Goal: Task Accomplishment & Management: Use online tool/utility

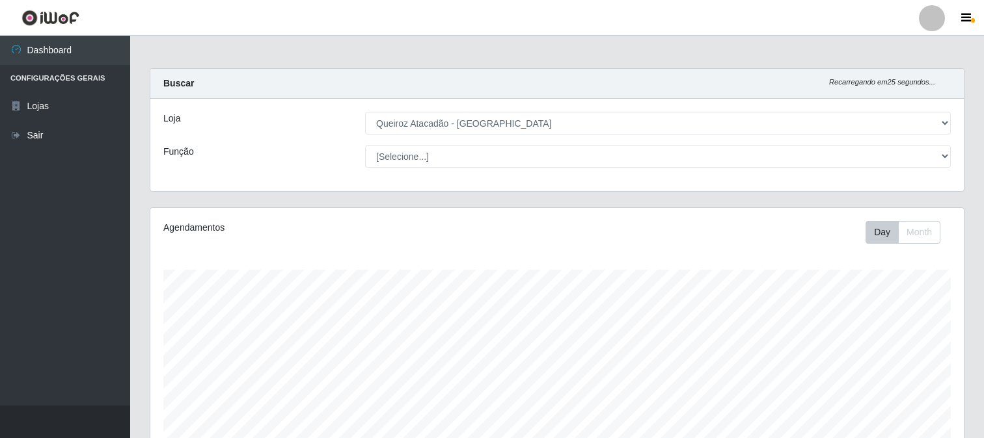
select select "464"
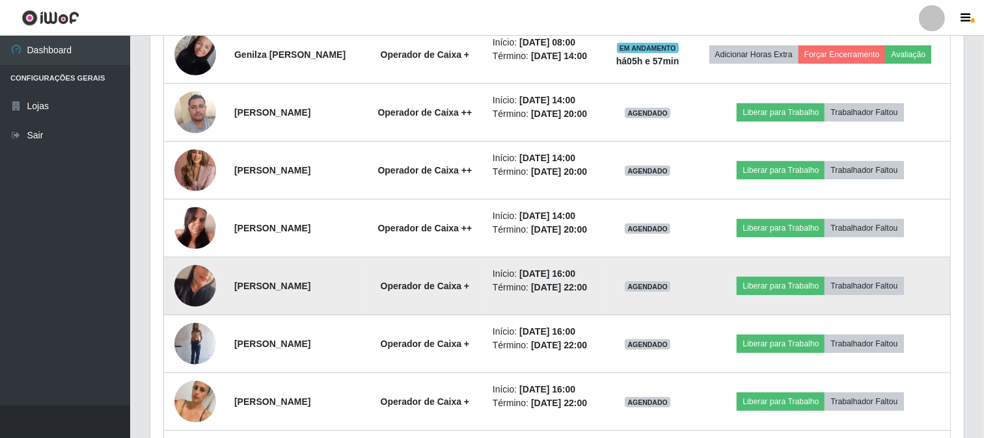
scroll to position [505, 0]
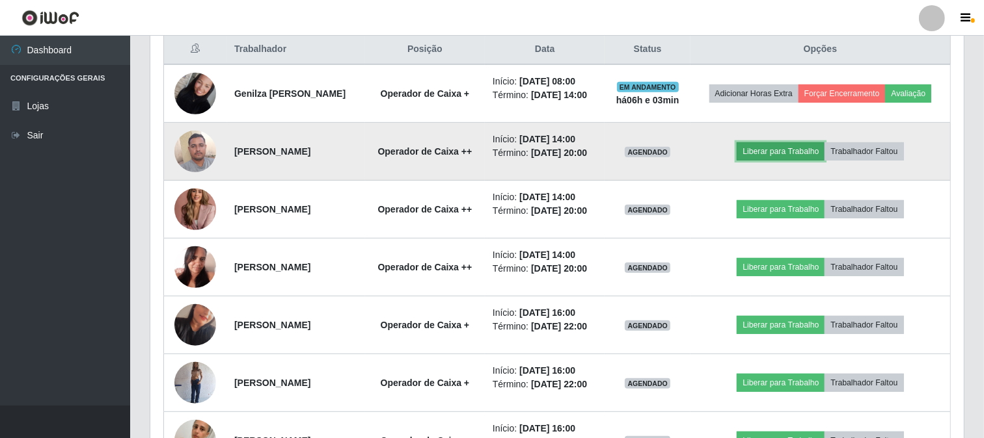
click at [802, 161] on button "Liberar para Trabalho" at bounding box center [780, 151] width 88 height 18
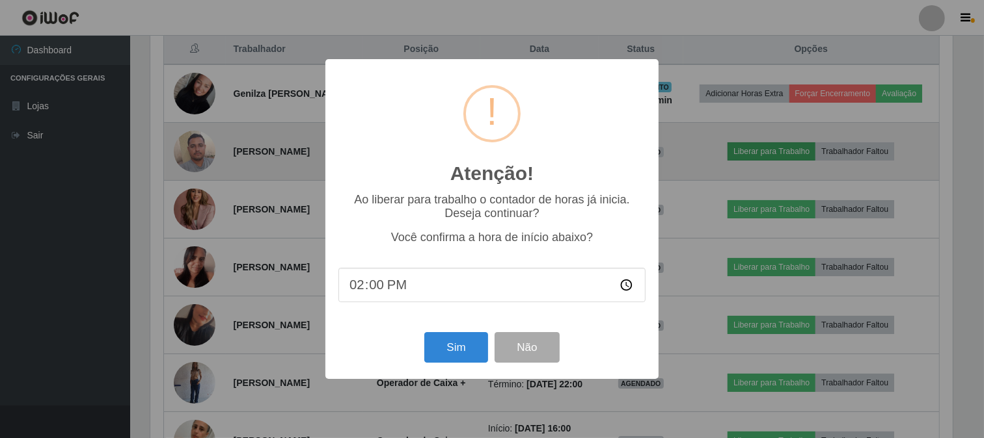
scroll to position [269, 805]
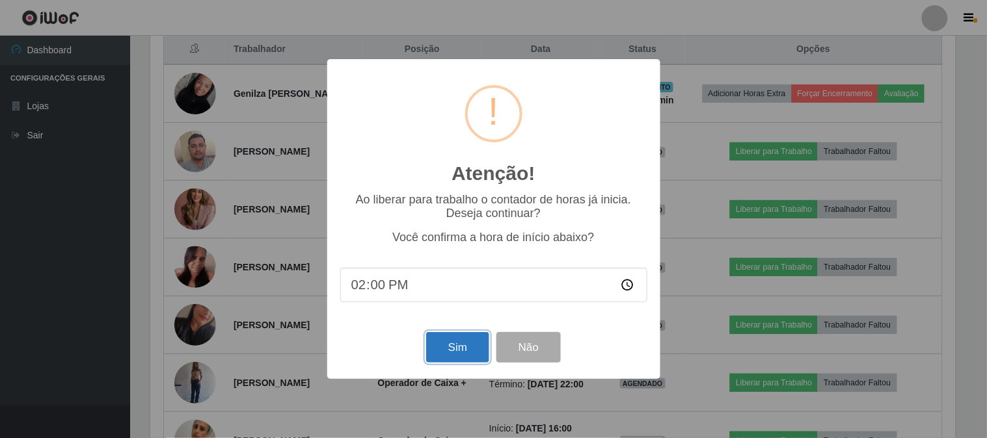
click at [465, 345] on button "Sim" at bounding box center [457, 347] width 63 height 31
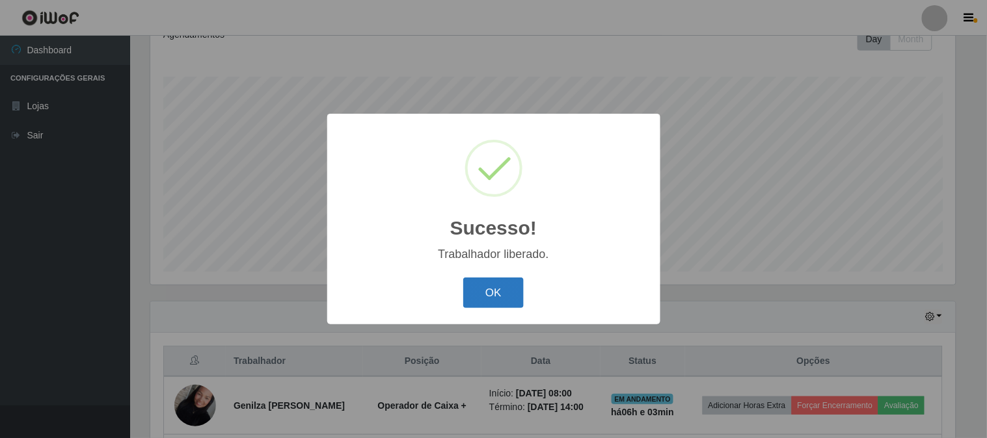
click at [496, 298] on button "OK" at bounding box center [493, 293] width 60 height 31
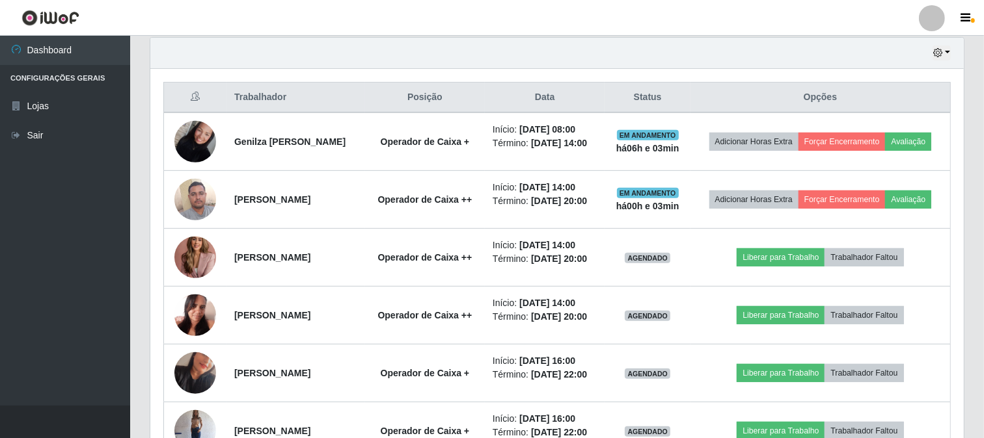
scroll to position [483, 0]
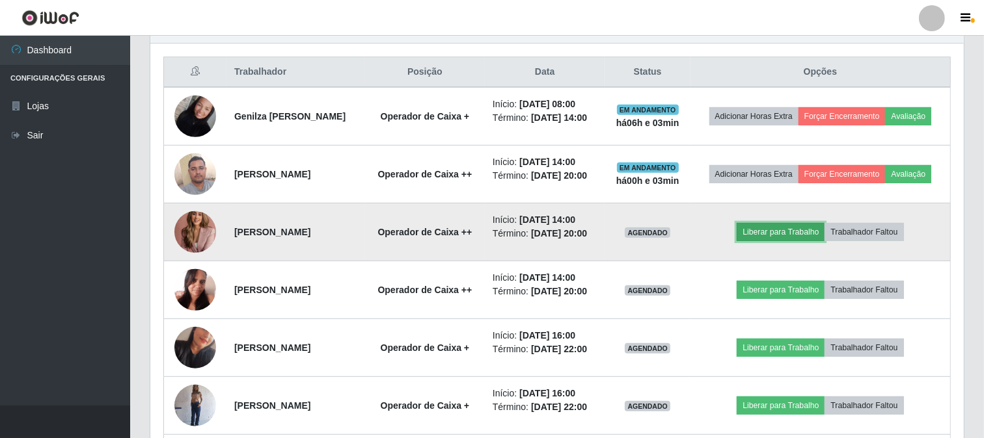
click at [779, 241] on button "Liberar para Trabalho" at bounding box center [780, 232] width 88 height 18
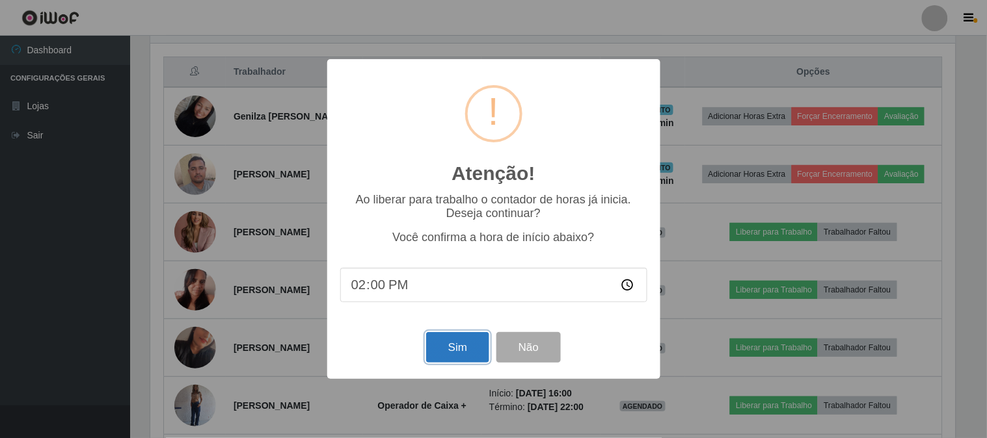
click at [469, 347] on button "Sim" at bounding box center [457, 347] width 63 height 31
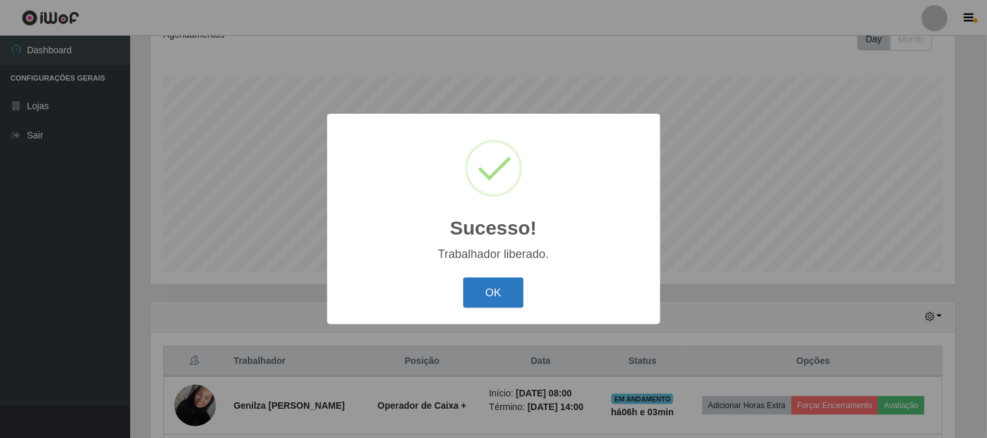
click at [497, 293] on button "OK" at bounding box center [493, 293] width 60 height 31
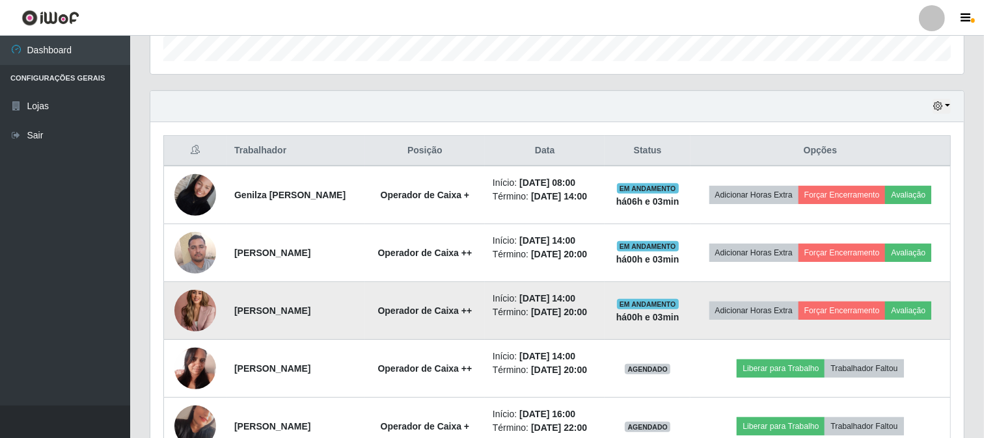
scroll to position [483, 0]
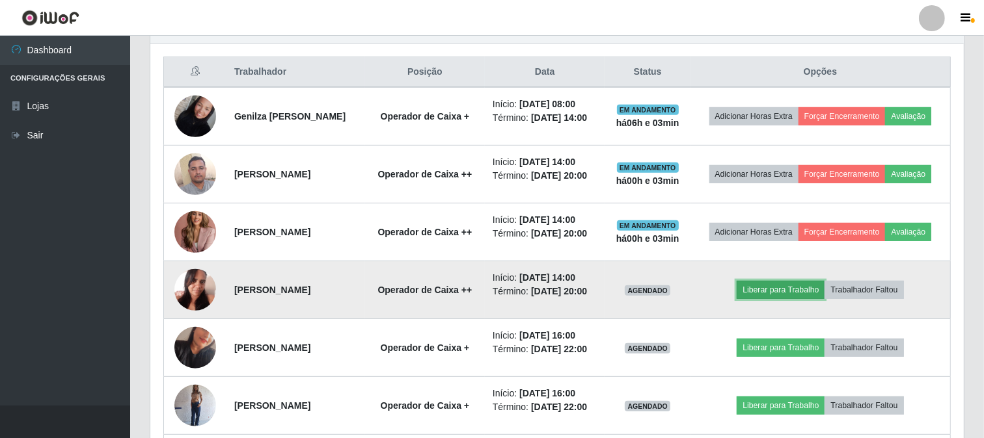
click at [803, 299] on button "Liberar para Trabalho" at bounding box center [780, 290] width 88 height 18
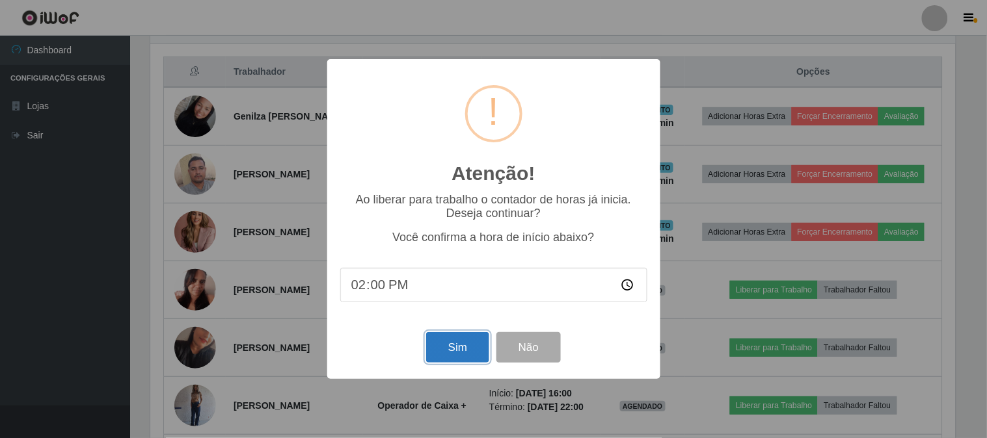
click at [452, 341] on button "Sim" at bounding box center [457, 347] width 63 height 31
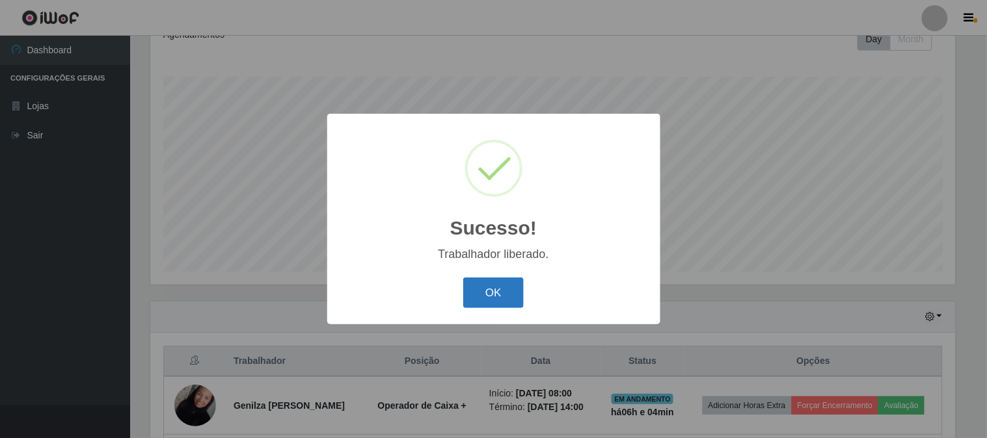
click at [510, 289] on button "OK" at bounding box center [493, 293] width 60 height 31
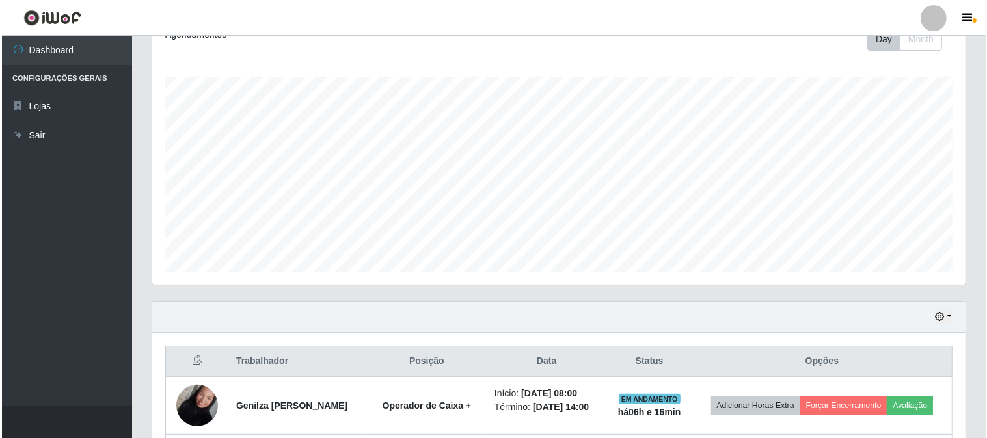
scroll to position [338, 0]
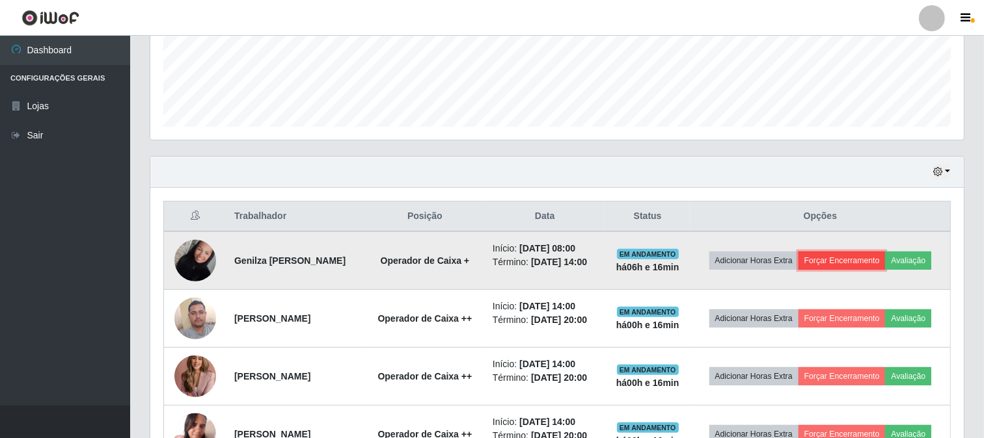
click at [885, 252] on button "Forçar Encerramento" at bounding box center [841, 261] width 87 height 18
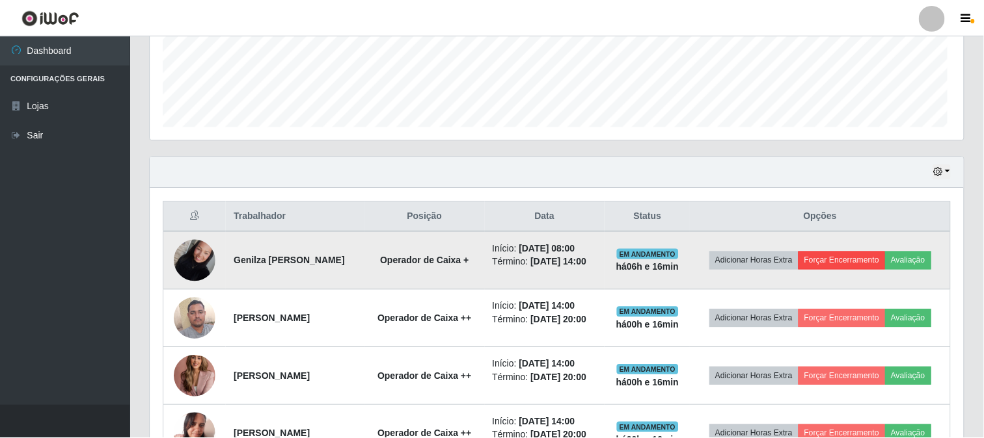
scroll to position [269, 805]
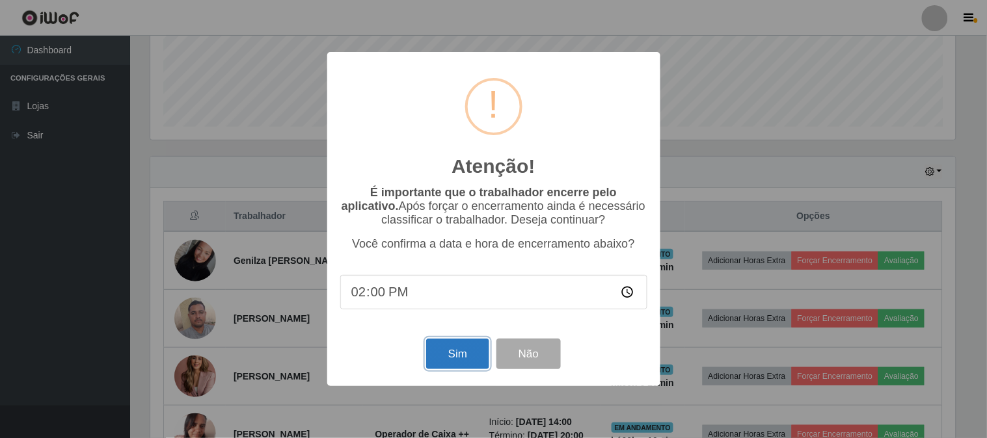
click at [472, 353] on button "Sim" at bounding box center [457, 354] width 63 height 31
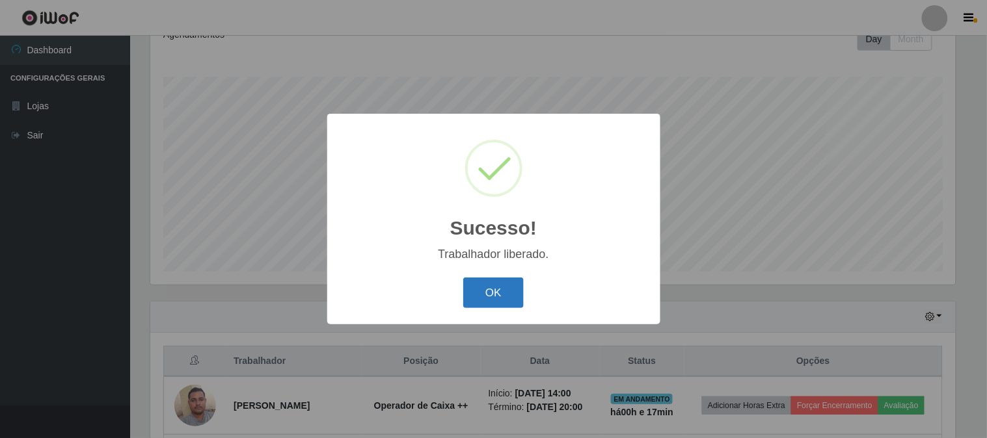
click at [487, 288] on button "OK" at bounding box center [493, 293] width 60 height 31
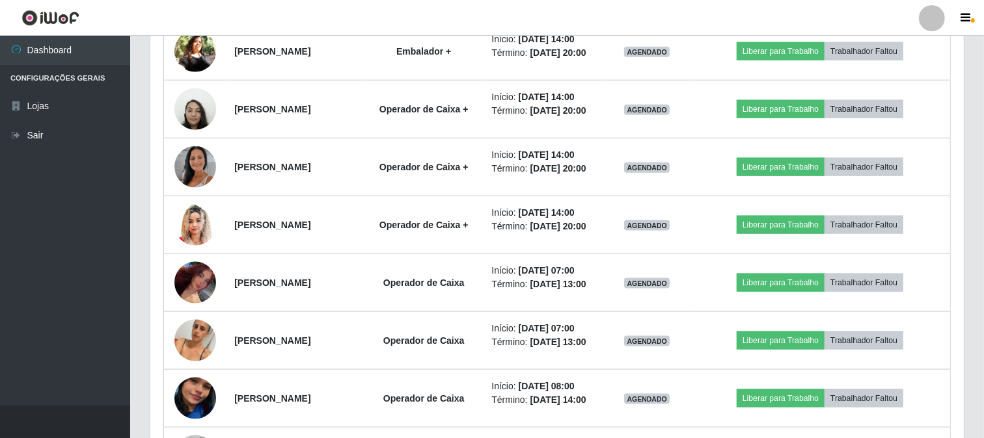
scroll to position [3172, 0]
